Goal: Task Accomplishment & Management: Manage account settings

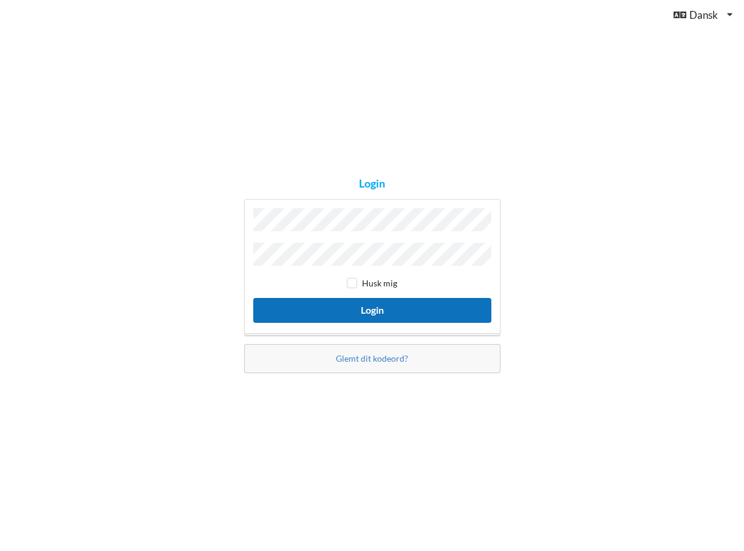
click at [367, 309] on button "Login" at bounding box center [372, 310] width 238 height 25
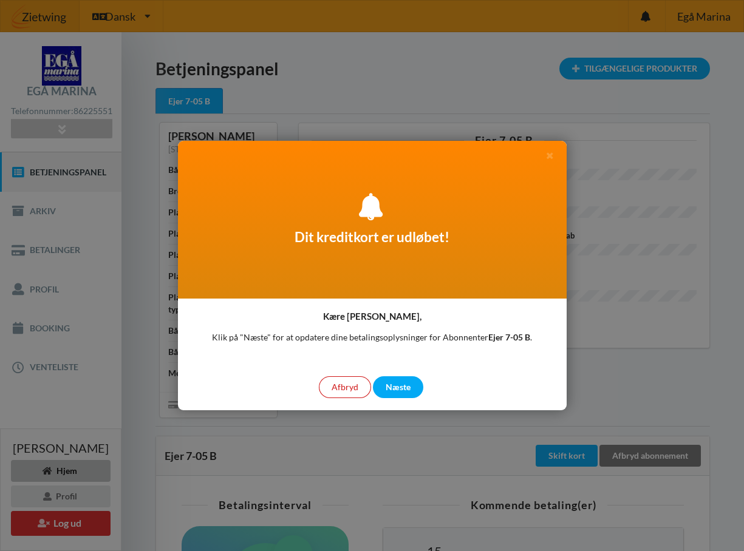
click at [349, 383] on div "Afbryd" at bounding box center [345, 388] width 52 height 22
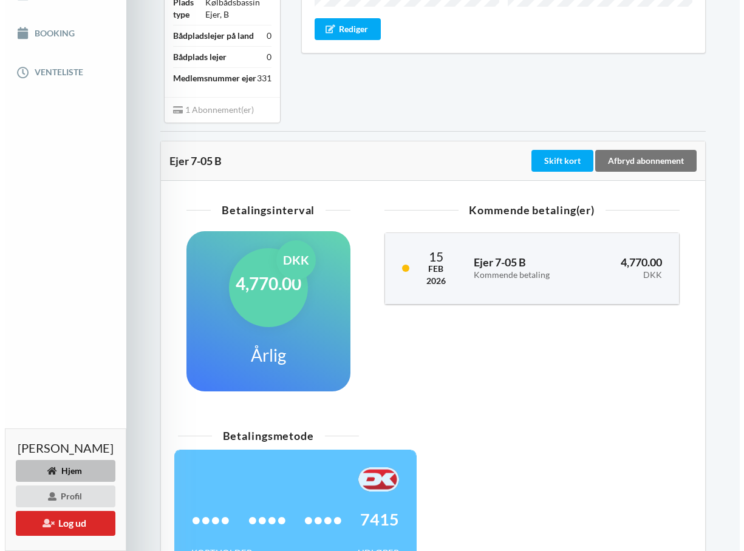
scroll to position [364, 0]
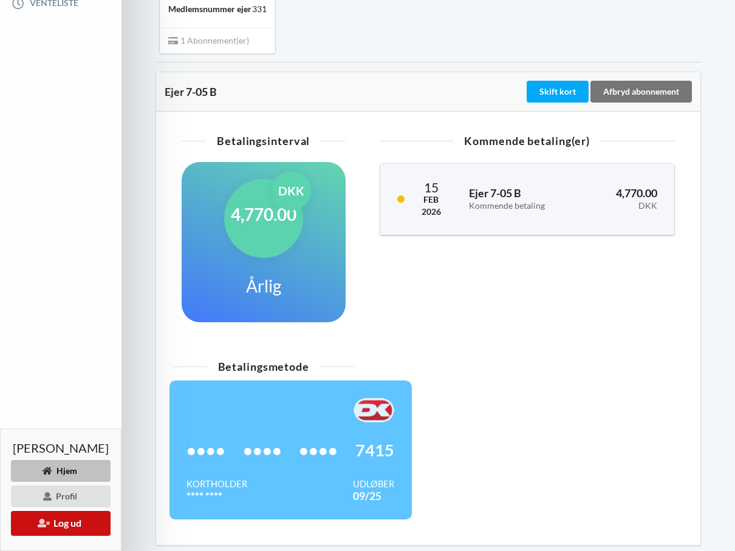
click at [78, 520] on button "Log ud" at bounding box center [61, 523] width 100 height 25
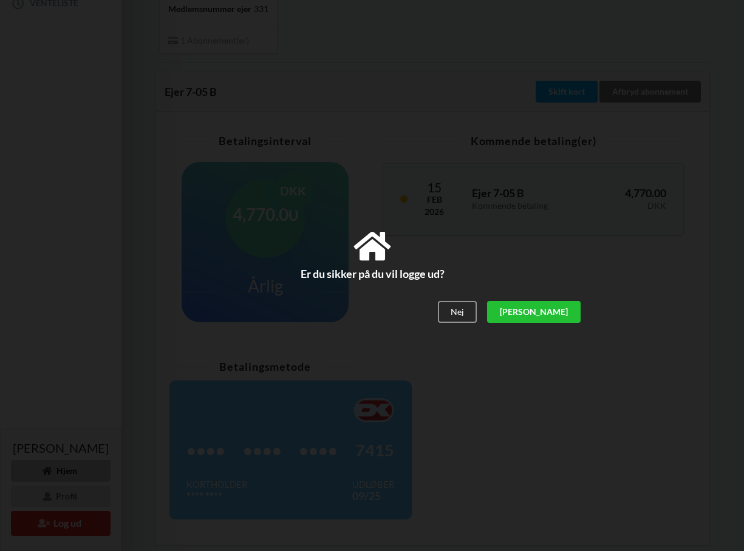
click at [561, 310] on div "[PERSON_NAME]" at bounding box center [533, 313] width 94 height 22
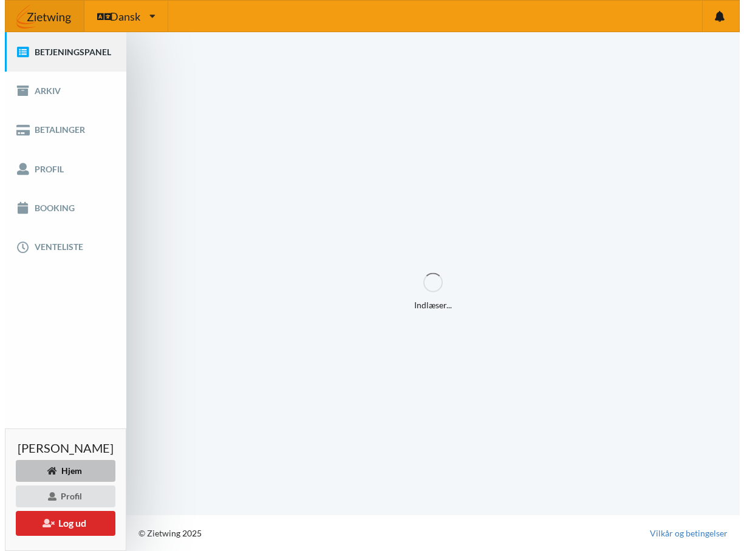
scroll to position [0, 0]
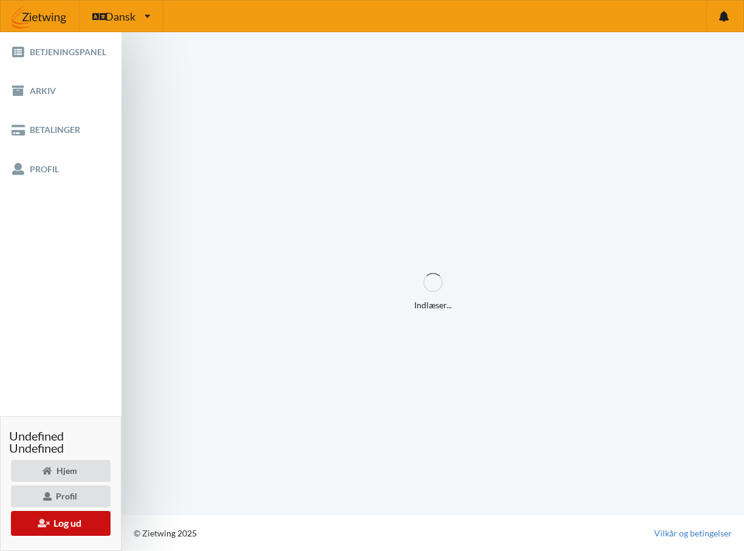
click at [72, 520] on button "Log ud" at bounding box center [61, 523] width 100 height 25
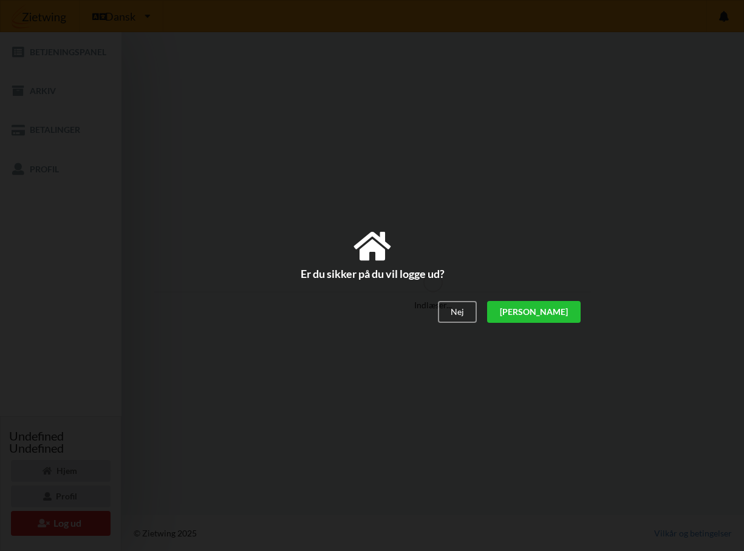
click at [561, 311] on div "[PERSON_NAME]" at bounding box center [533, 313] width 94 height 22
